Goal: Information Seeking & Learning: Understand process/instructions

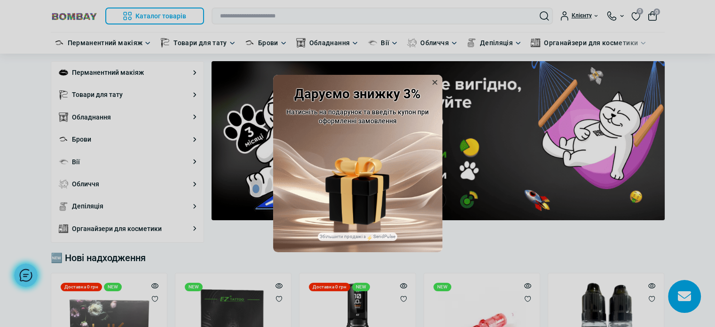
click at [434, 78] on icon at bounding box center [434, 82] width 9 height 9
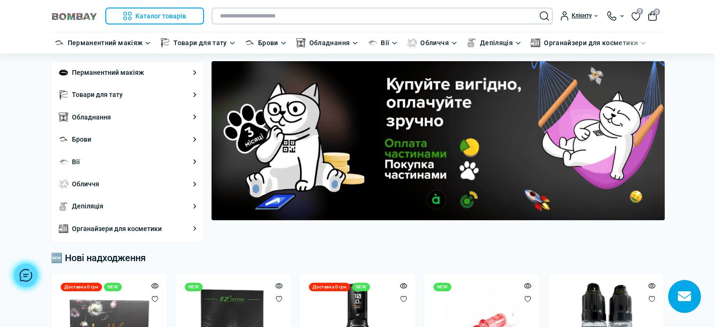
click at [278, 19] on input "text" at bounding box center [382, 16] width 341 height 17
type input "*"
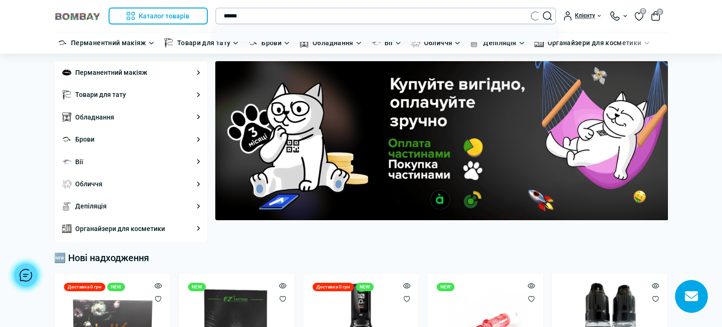
type input "******"
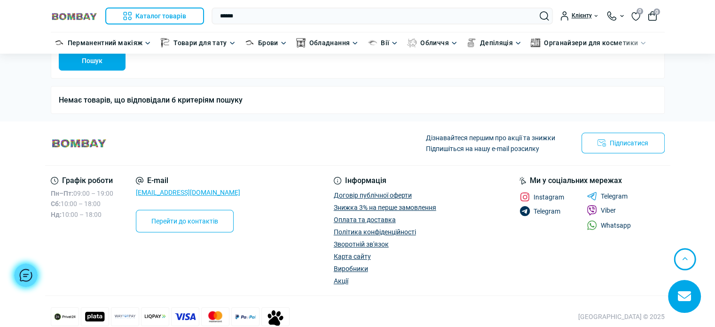
scroll to position [149, 0]
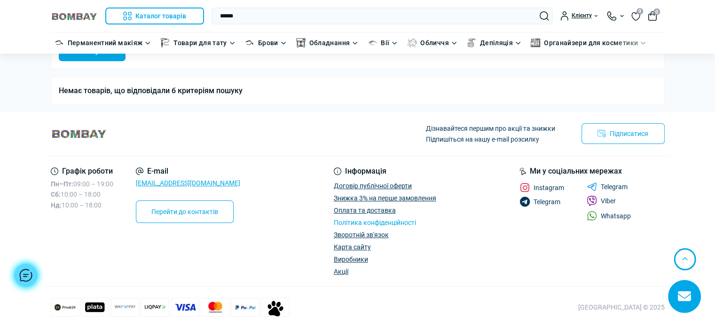
click at [361, 221] on link "Політика конфіденційності" at bounding box center [375, 223] width 82 height 8
click at [378, 182] on link "Договір публічної оферти" at bounding box center [373, 186] width 78 height 8
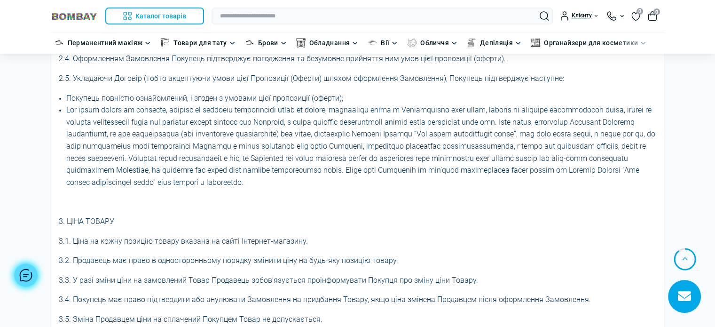
scroll to position [1476, 0]
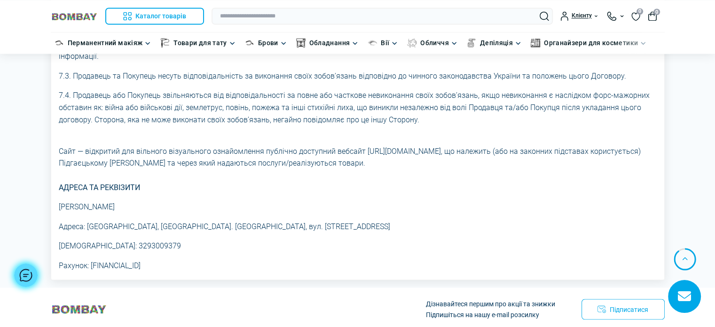
drag, startPoint x: 396, startPoint y: 165, endPoint x: 57, endPoint y: 146, distance: 339.0
